Goal: Information Seeking & Learning: Learn about a topic

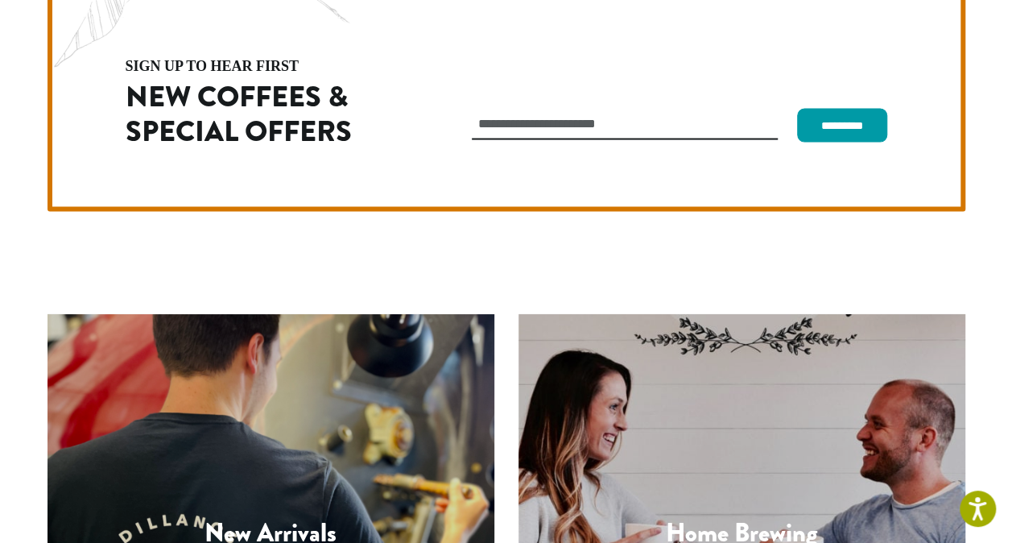
scroll to position [4549, 0]
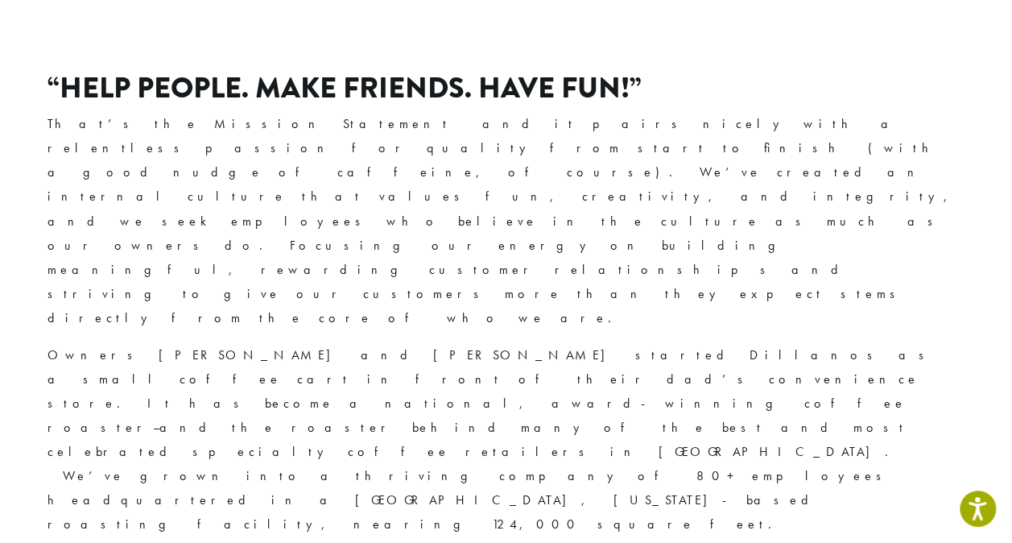
scroll to position [333, 0]
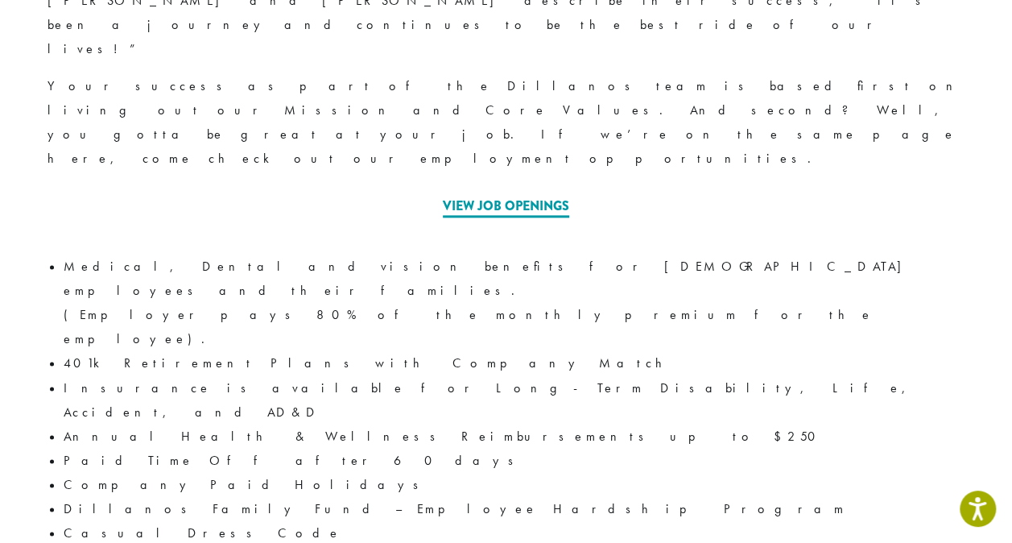
scroll to position [978, 0]
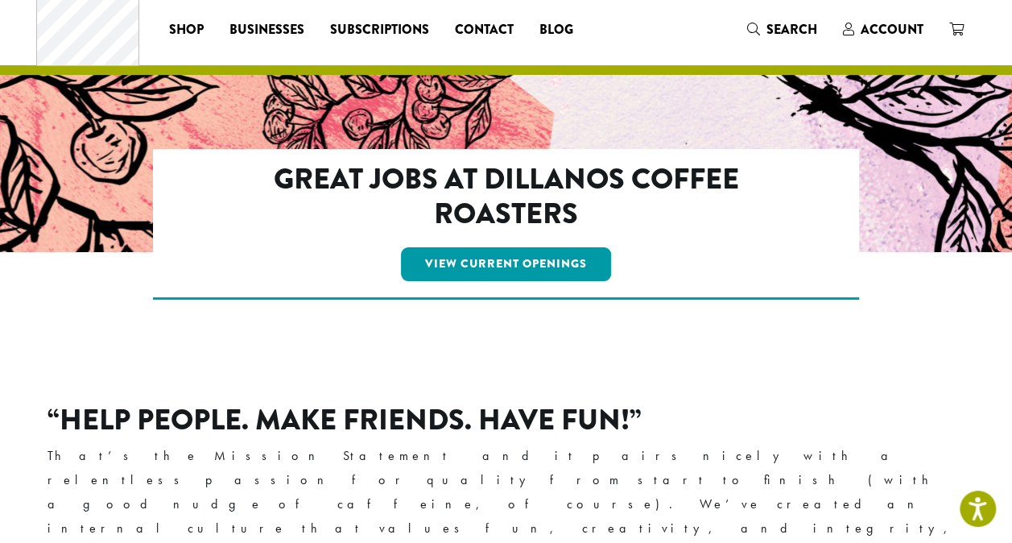
scroll to position [0, 0]
